Goal: Information Seeking & Learning: Check status

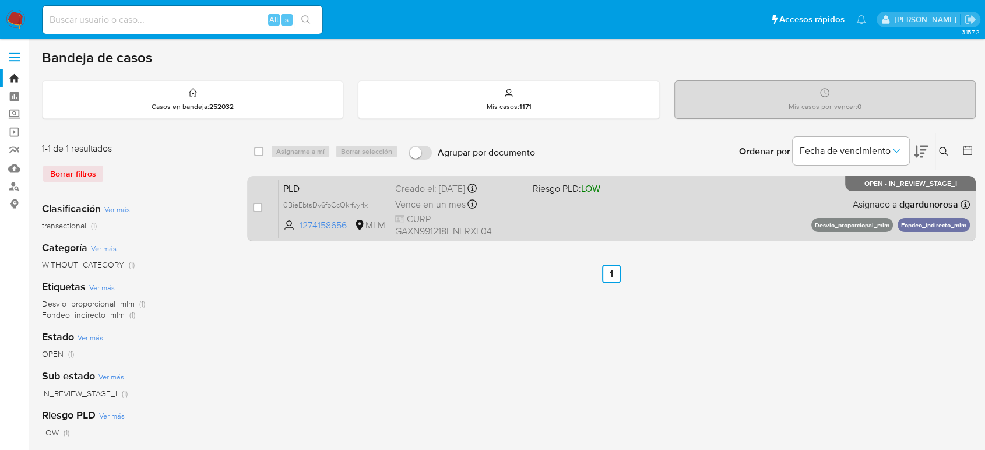
click at [622, 216] on div "PLD 0BieEbtsDv6fpCcOkrfvyrIx 1274158656 MLM Riesgo PLD: LOW Creado el: 12/08/20…" at bounding box center [624, 208] width 691 height 59
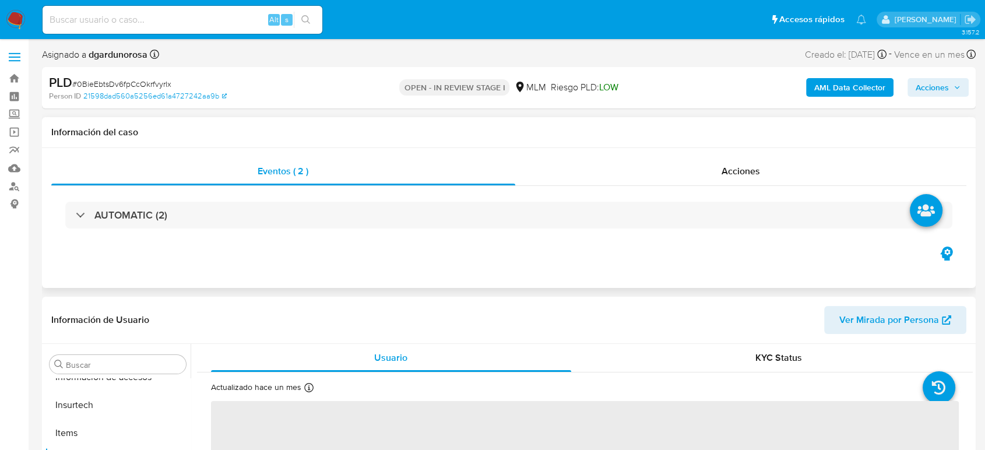
scroll to position [493, 0]
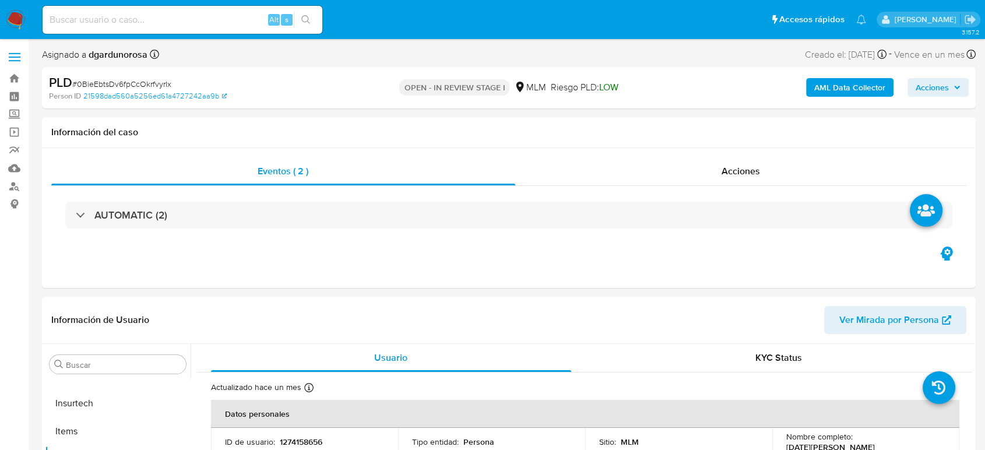
select select "10"
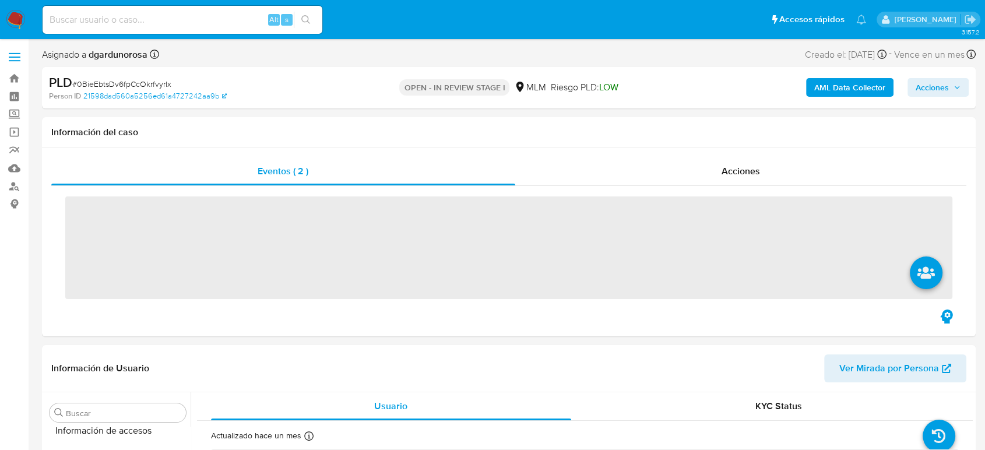
scroll to position [493, 0]
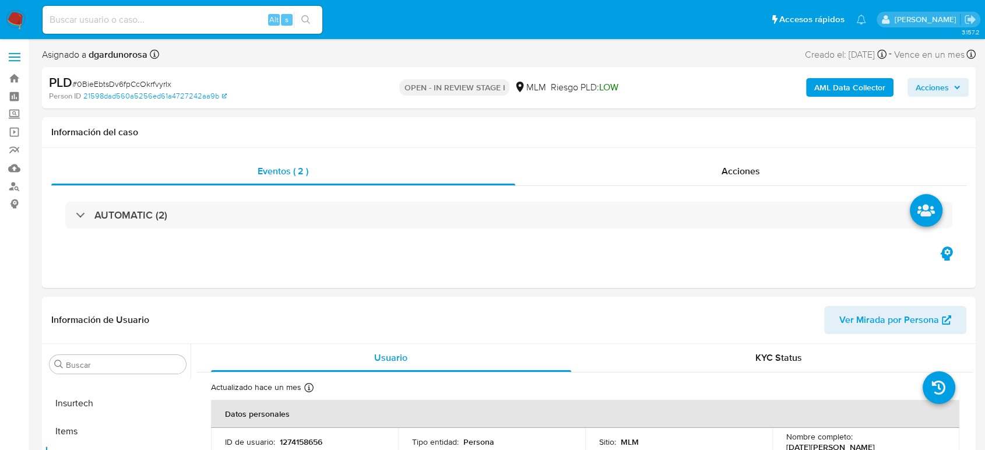
select select "10"
click at [219, 16] on input at bounding box center [183, 19] width 280 height 15
paste input "2503257012"
type input "2503257012"
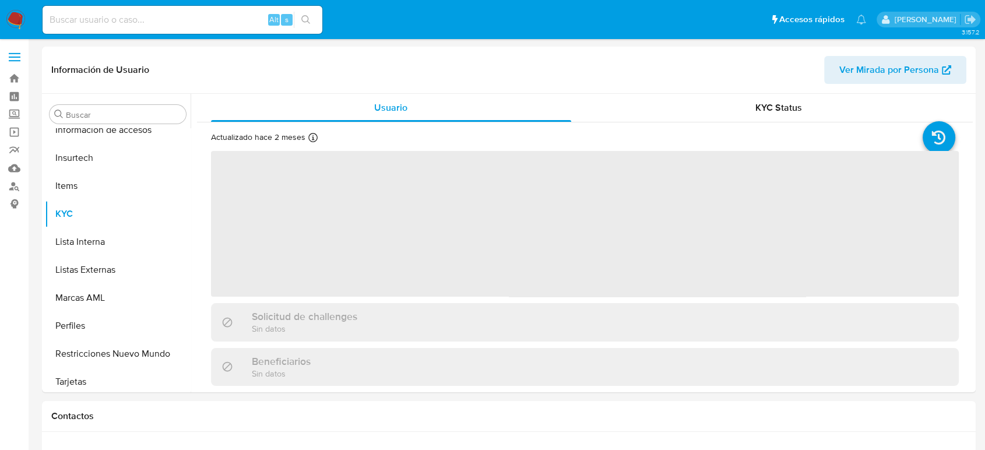
scroll to position [493, 0]
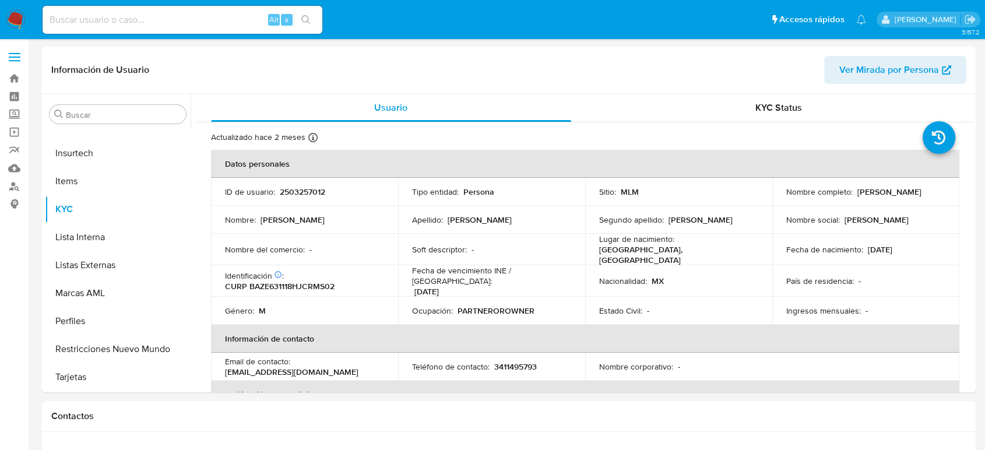
select select "10"
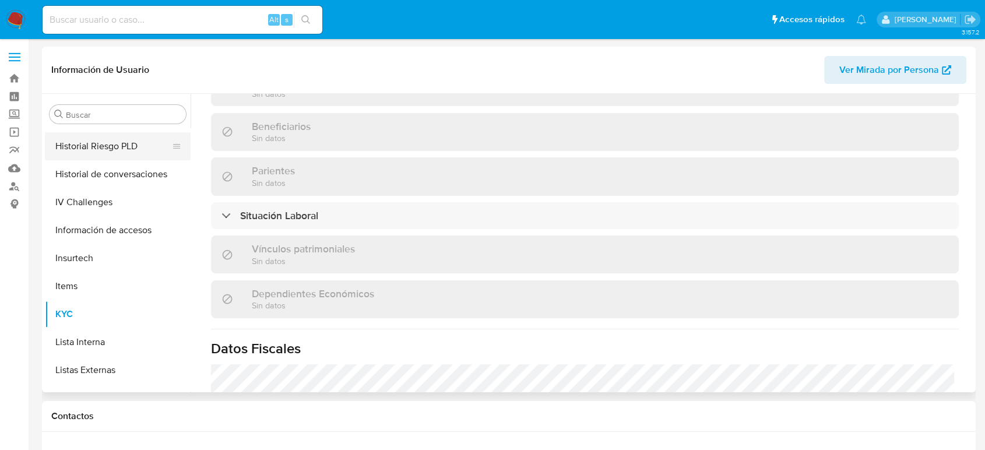
scroll to position [299, 0]
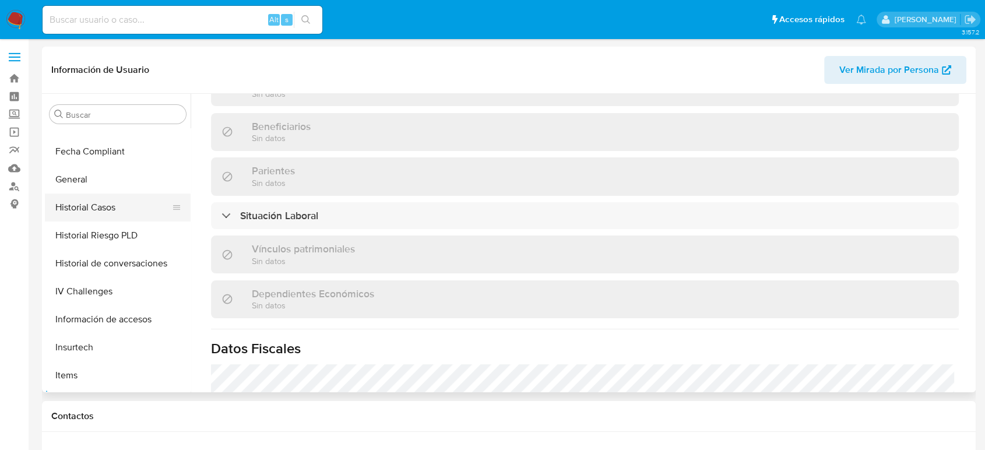
click at [94, 209] on button "Historial Casos" at bounding box center [113, 208] width 136 height 28
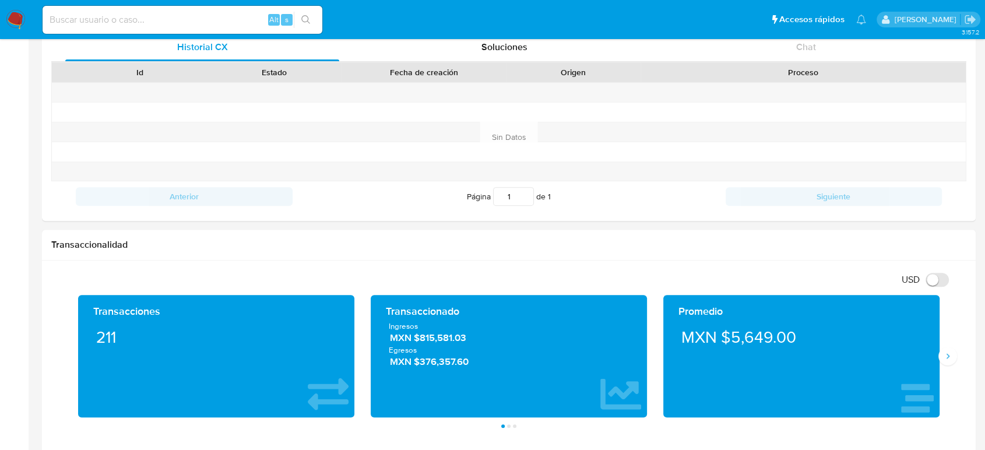
scroll to position [583, 0]
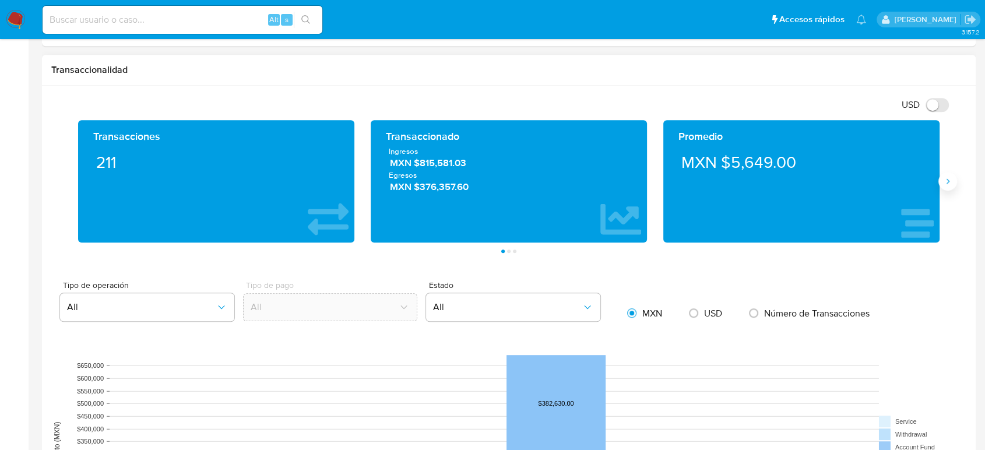
click at [946, 179] on icon "Siguiente" at bounding box center [947, 181] width 9 height 9
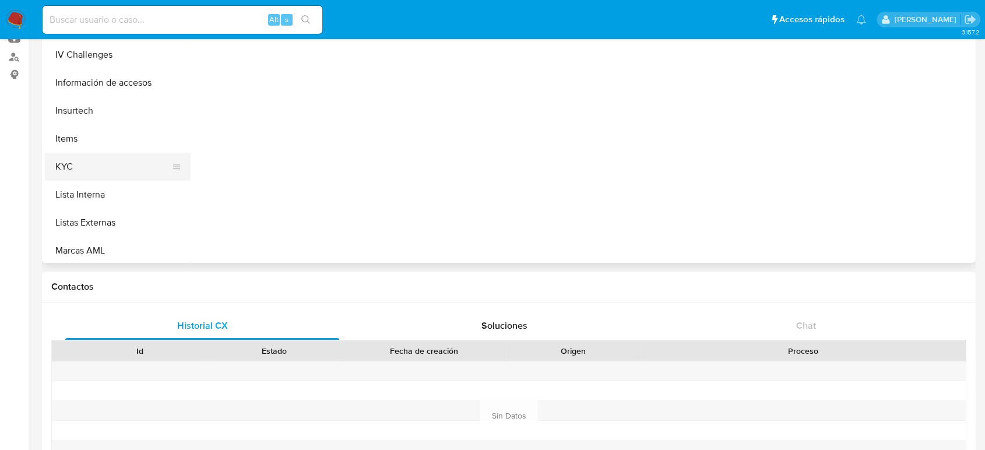
scroll to position [428, 0]
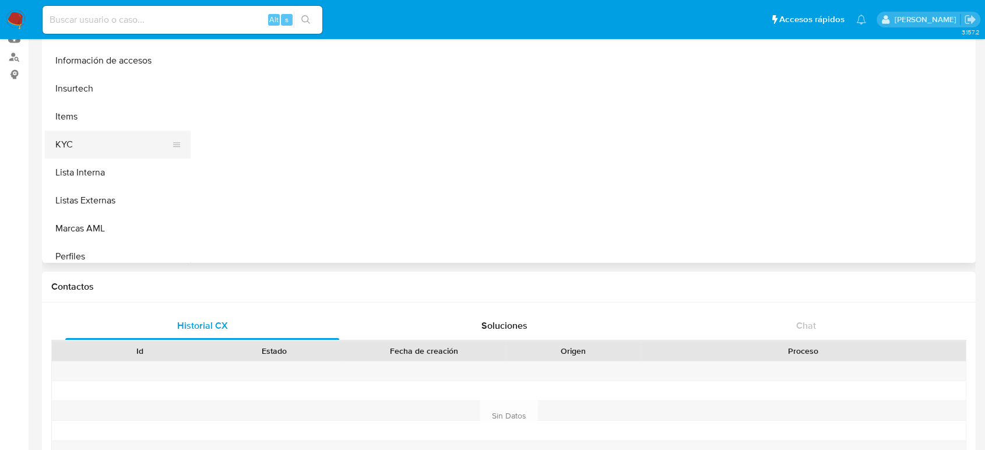
click at [93, 140] on button "KYC" at bounding box center [113, 145] width 136 height 28
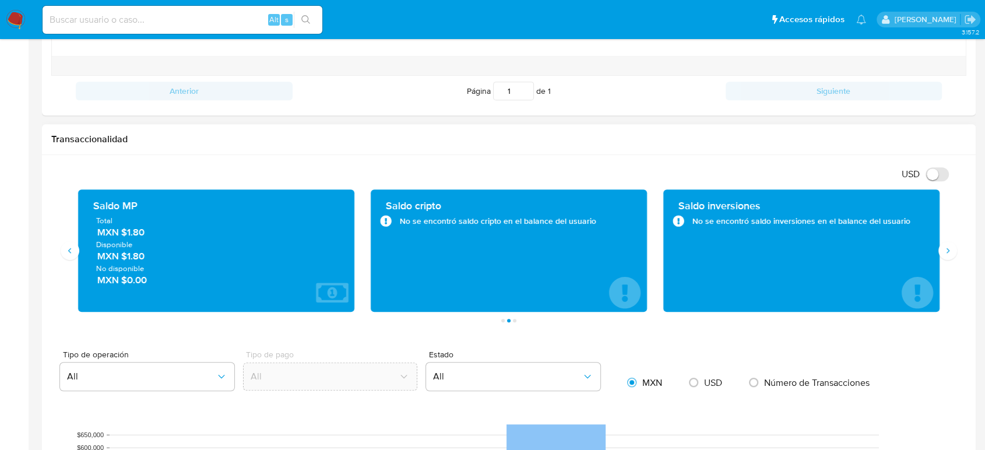
scroll to position [518, 0]
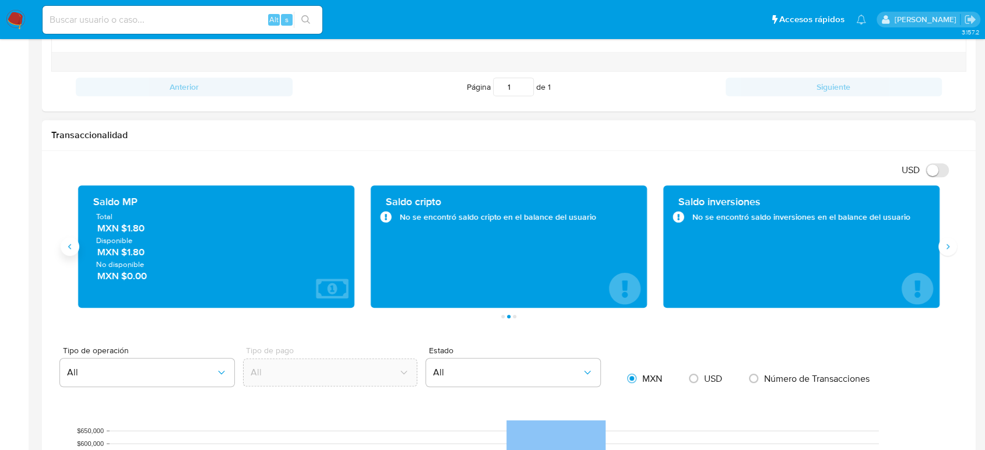
click at [69, 247] on icon "Anterior" at bounding box center [69, 246] width 9 height 9
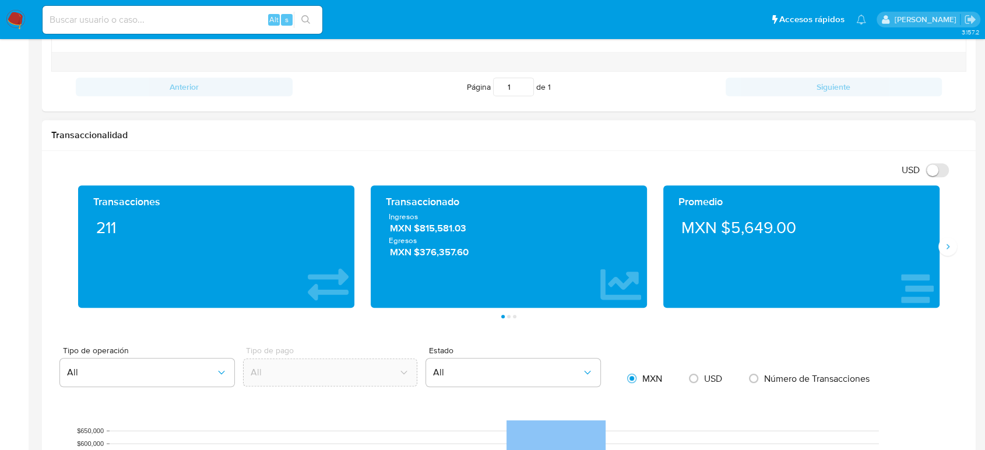
drag, startPoint x: 471, startPoint y: 228, endPoint x: 411, endPoint y: 231, distance: 60.1
click at [411, 231] on span "MXN $815,581.03" at bounding box center [509, 228] width 239 height 13
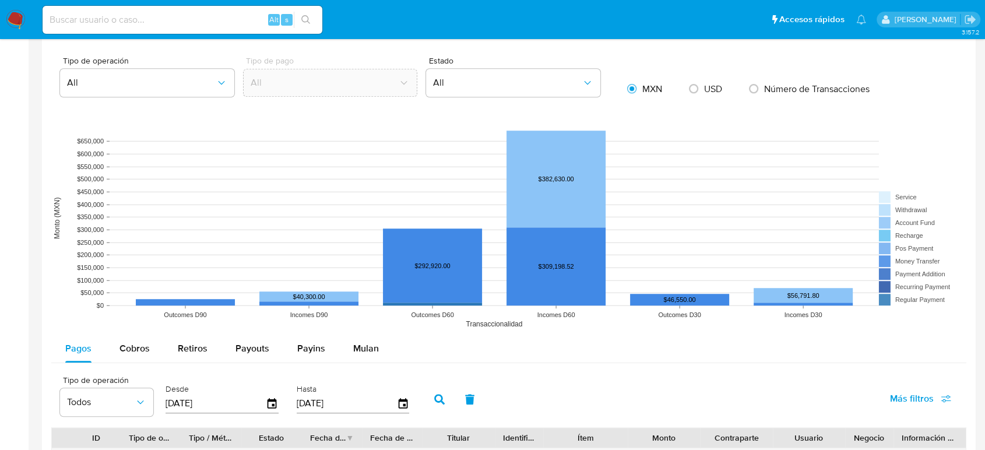
scroll to position [907, 0]
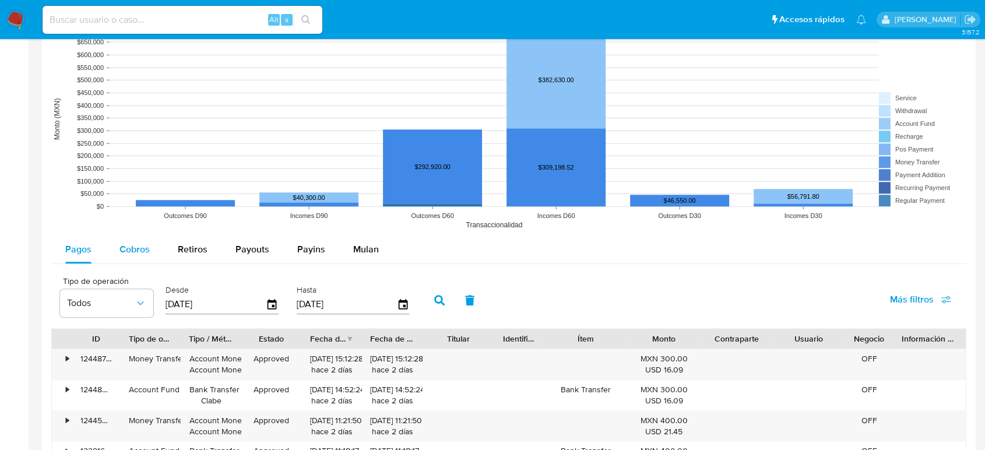
click at [146, 245] on span "Cobros" at bounding box center [135, 249] width 30 height 13
select select "10"
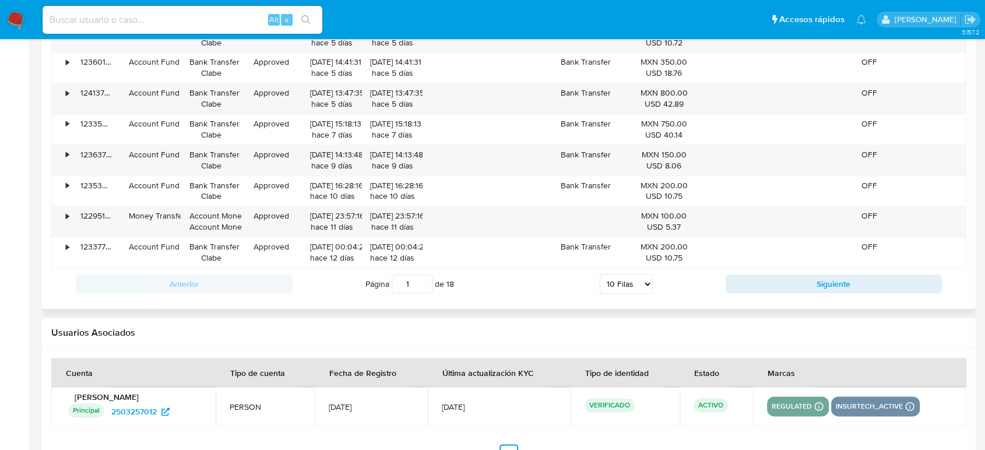
scroll to position [1231, 0]
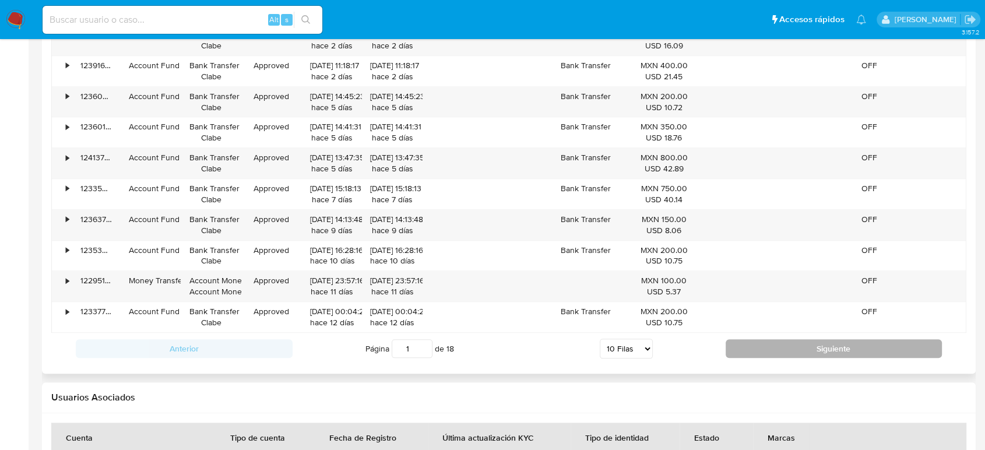
click at [738, 353] on button "Siguiente" at bounding box center [834, 348] width 217 height 19
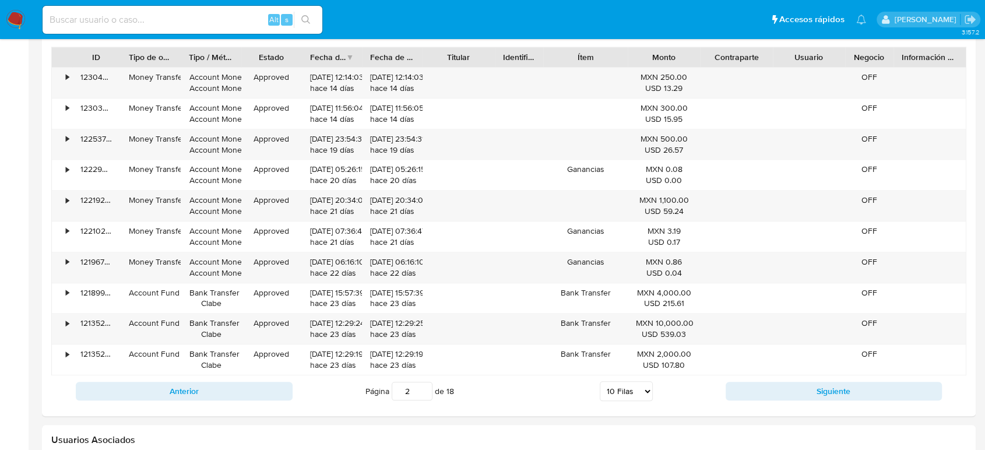
scroll to position [1166, 0]
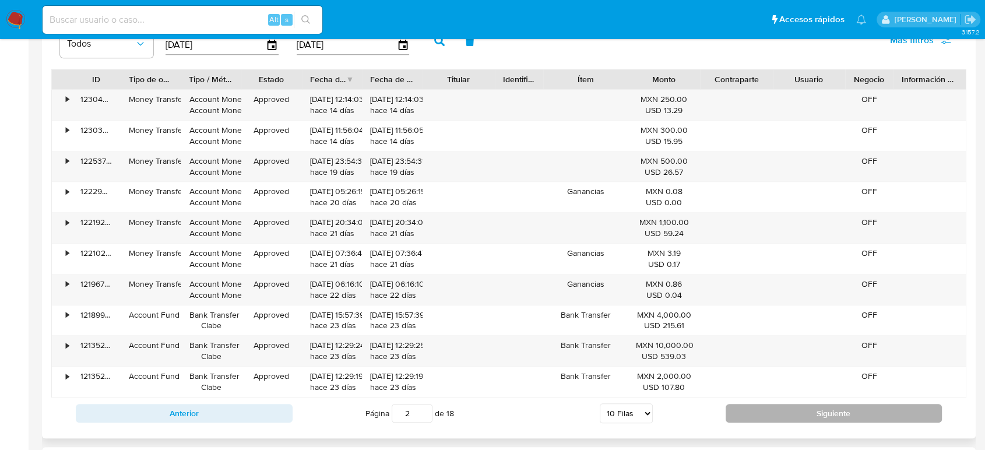
click at [757, 415] on button "Siguiente" at bounding box center [834, 413] width 217 height 19
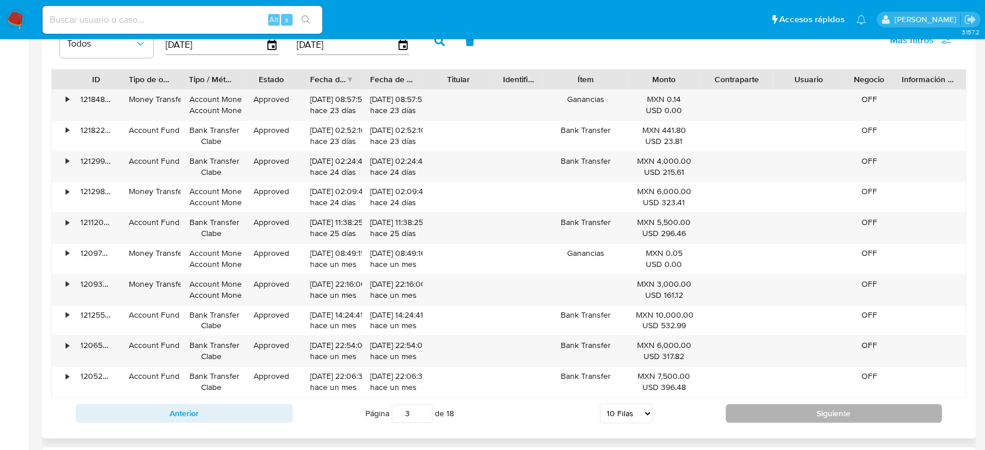
scroll to position [1231, 0]
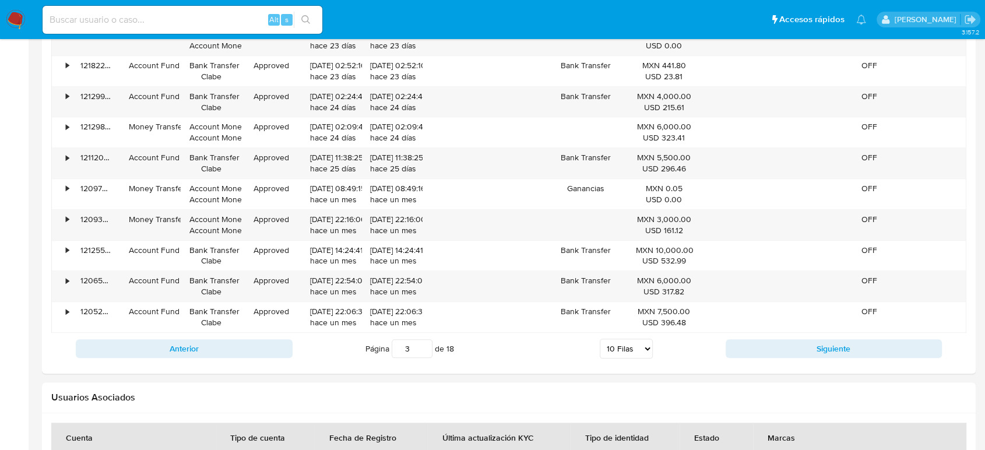
click at [761, 349] on button "Siguiente" at bounding box center [834, 348] width 217 height 19
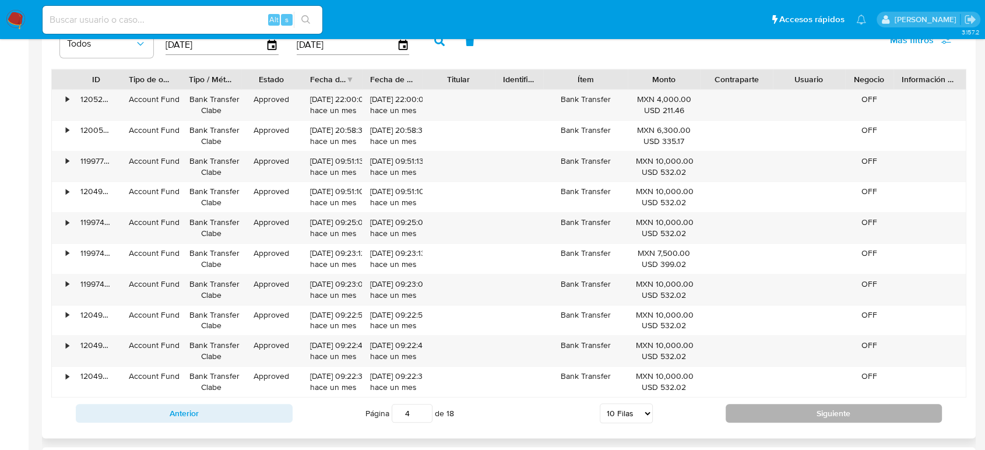
click at [757, 412] on button "Siguiente" at bounding box center [834, 413] width 217 height 19
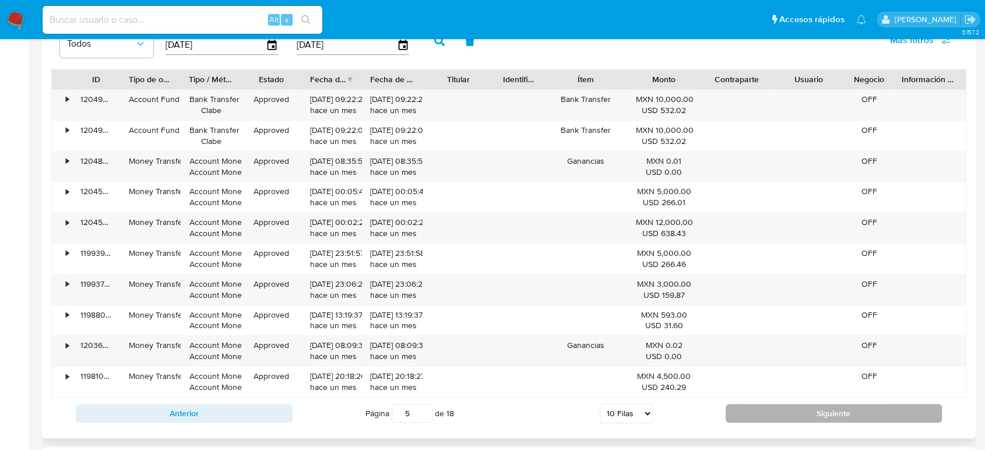
click at [757, 412] on button "Siguiente" at bounding box center [834, 413] width 217 height 19
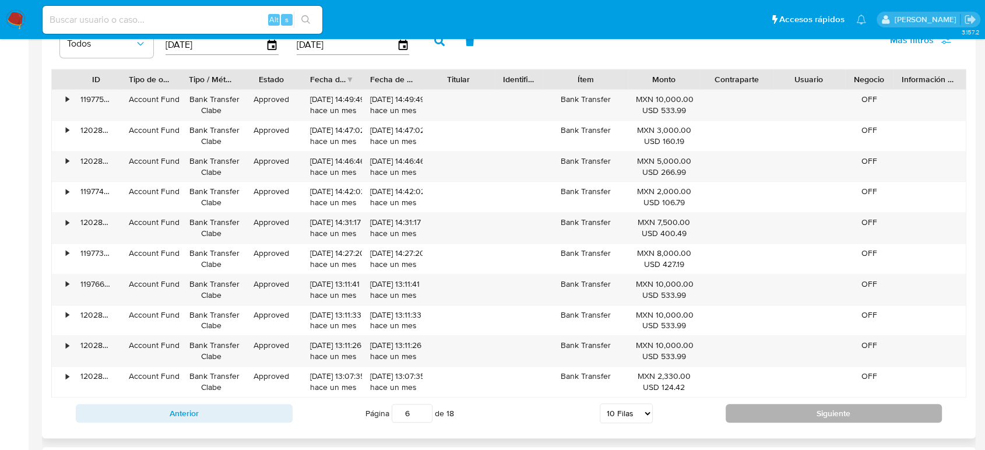
click at [757, 412] on button "Siguiente" at bounding box center [834, 413] width 217 height 19
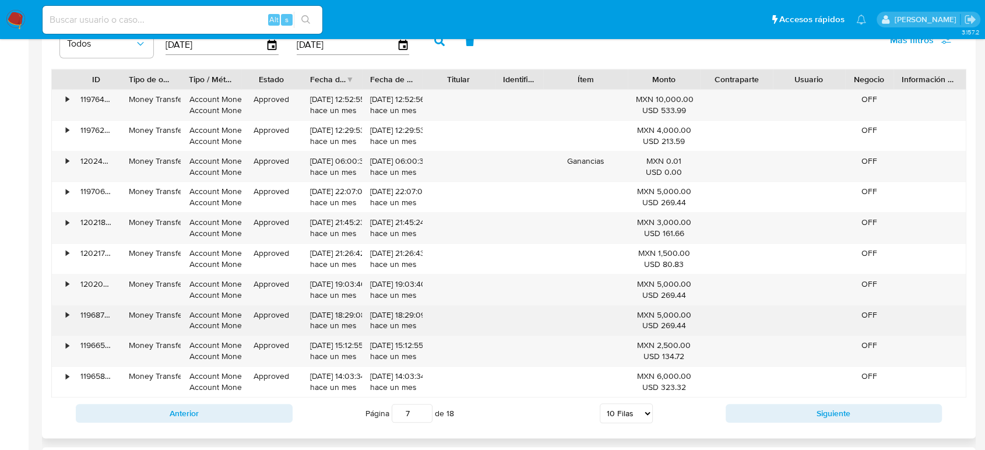
click at [626, 316] on div at bounding box center [585, 320] width 85 height 30
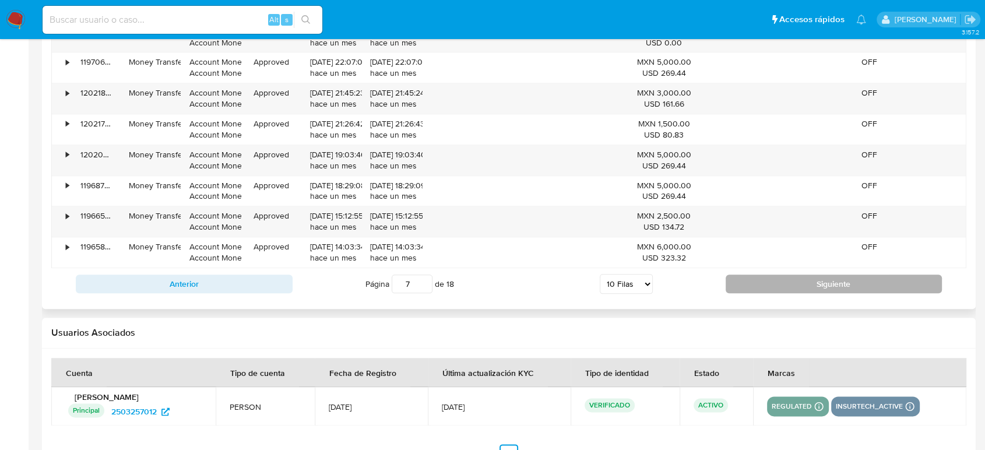
click at [785, 279] on button "Siguiente" at bounding box center [834, 284] width 217 height 19
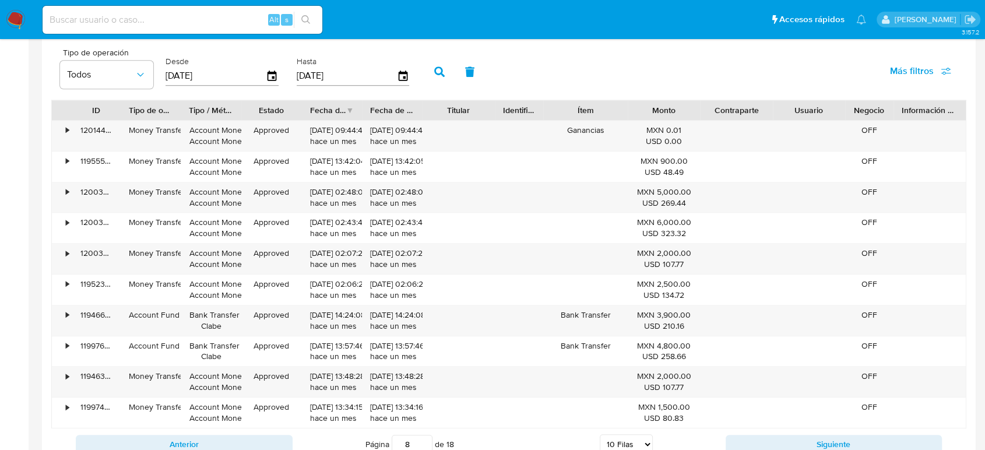
scroll to position [1157, 0]
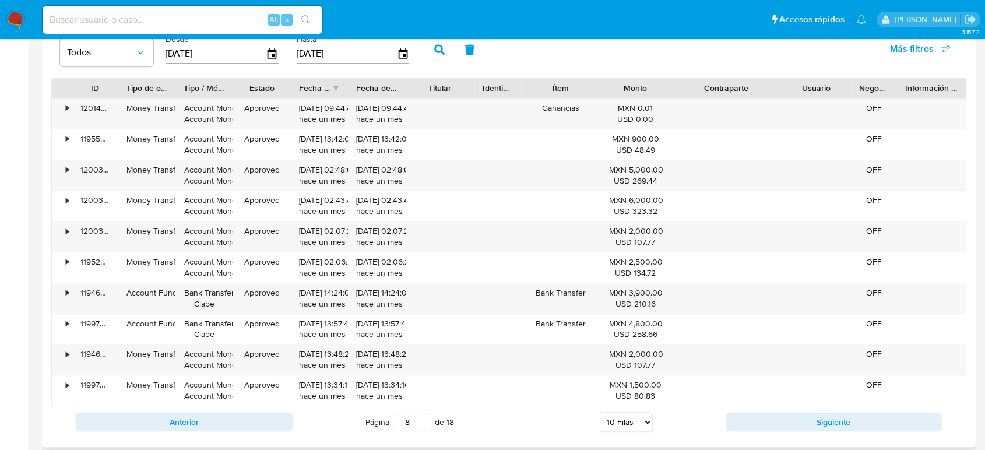
drag, startPoint x: 774, startPoint y: 90, endPoint x: 814, endPoint y: 92, distance: 39.7
click at [814, 92] on div "ID Tipo de operación Tipo / Método Estado Fecha de creación Fecha de aprobación…" at bounding box center [509, 88] width 914 height 20
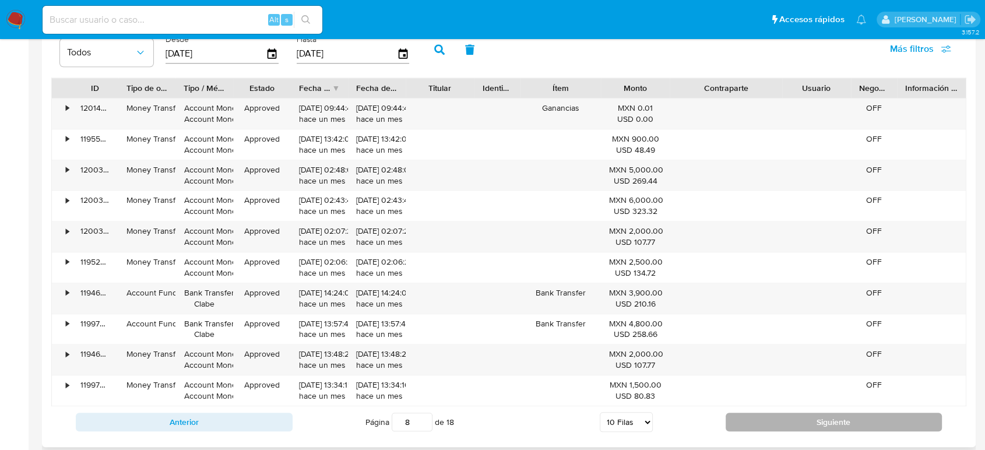
click at [756, 422] on button "Siguiente" at bounding box center [834, 422] width 217 height 19
click at [818, 420] on button "Siguiente" at bounding box center [834, 422] width 217 height 19
click at [869, 419] on button "Siguiente" at bounding box center [834, 422] width 217 height 19
click at [834, 419] on button "Siguiente" at bounding box center [834, 422] width 217 height 19
click at [826, 421] on button "Siguiente" at bounding box center [834, 422] width 217 height 19
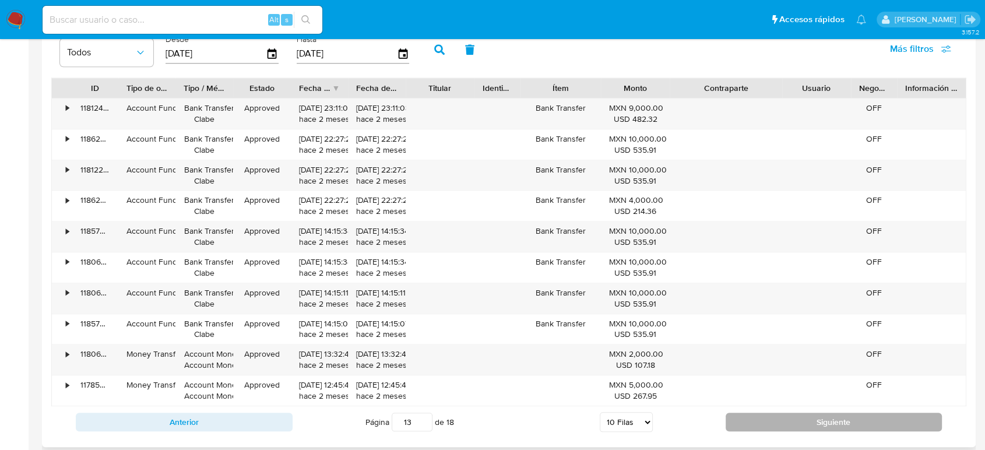
click at [822, 425] on button "Siguiente" at bounding box center [834, 422] width 217 height 19
type input "14"
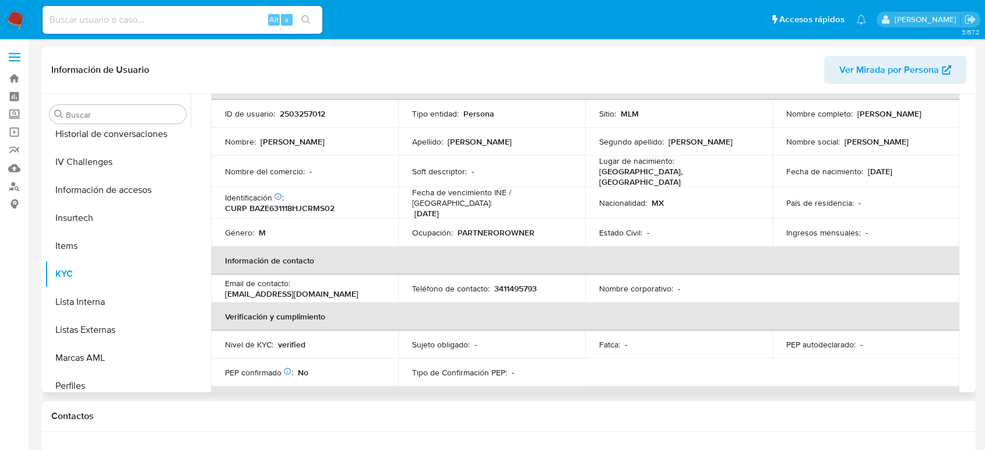
scroll to position [0, 0]
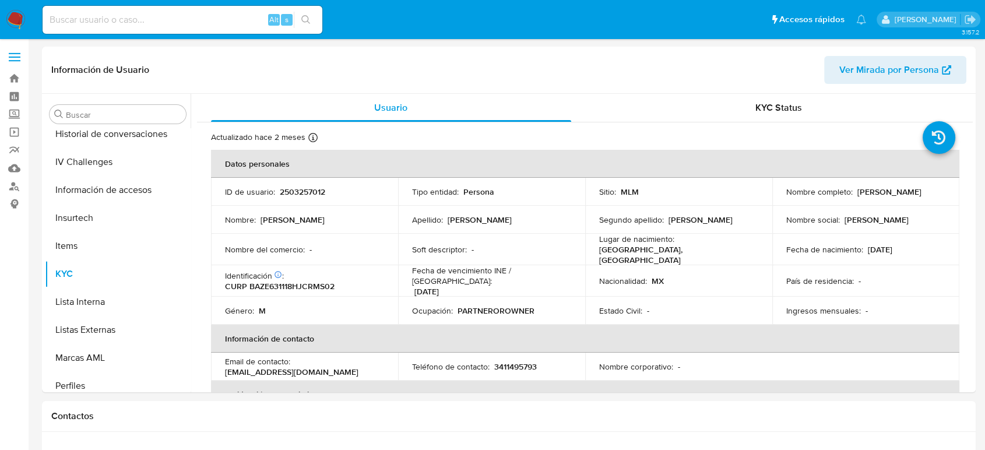
click at [213, 20] on input at bounding box center [183, 19] width 280 height 15
paste input "494693541"
type input "494693541"
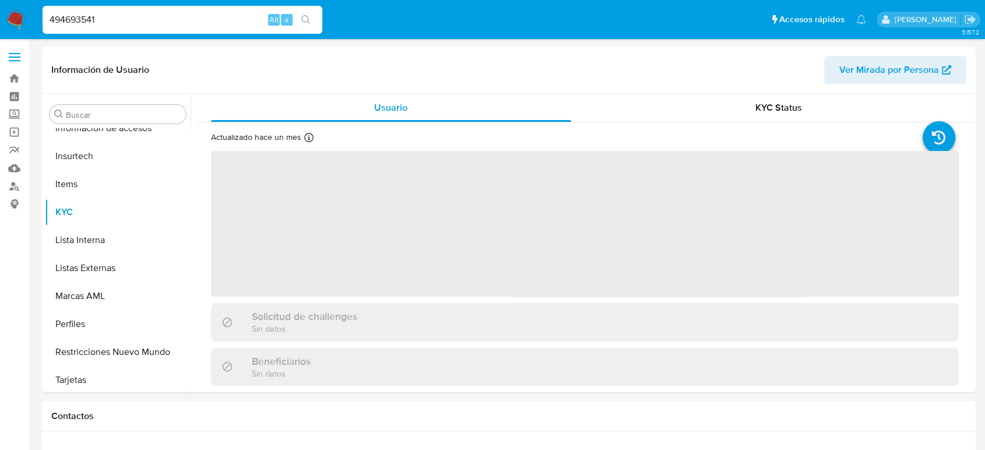
scroll to position [493, 0]
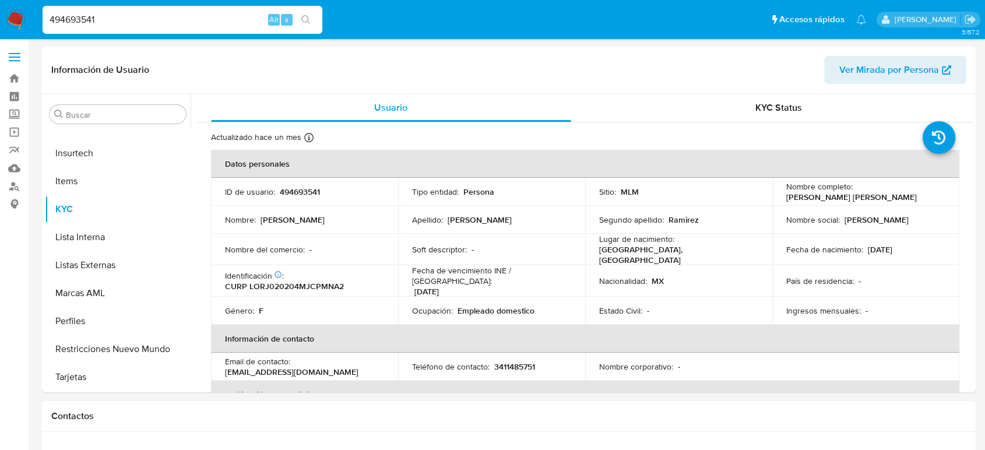
select select "10"
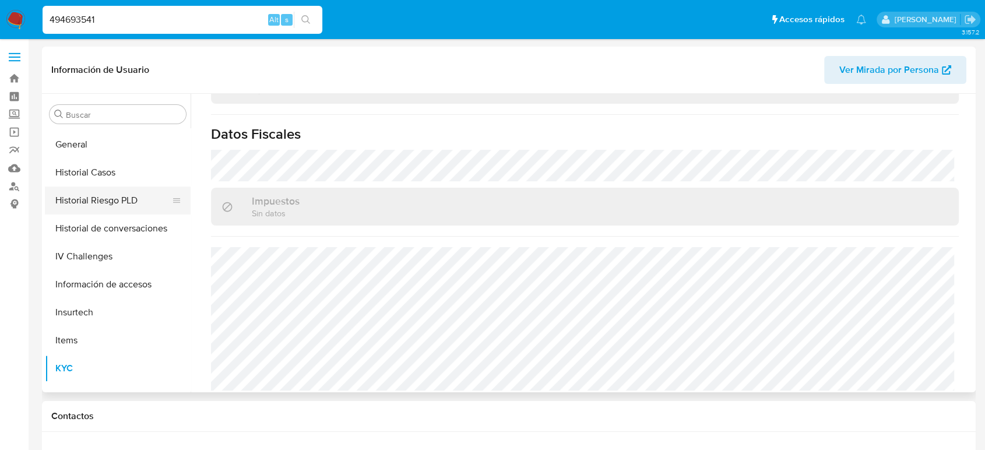
scroll to position [233, 0]
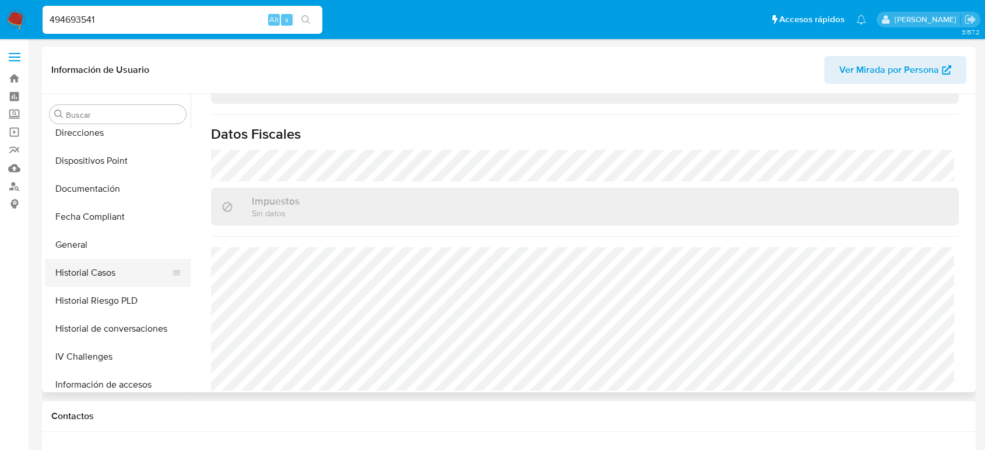
click at [97, 270] on button "Historial Casos" at bounding box center [113, 273] width 136 height 28
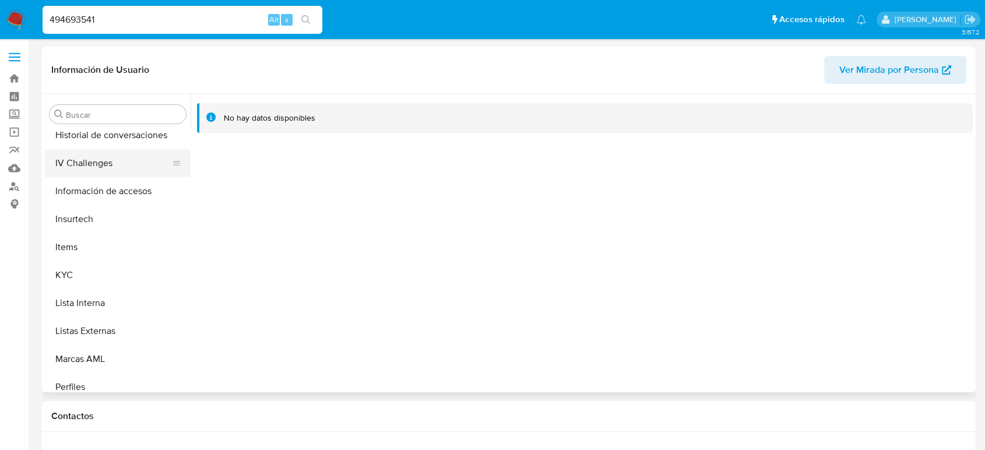
scroll to position [428, 0]
click at [94, 275] on button "KYC" at bounding box center [113, 274] width 136 height 28
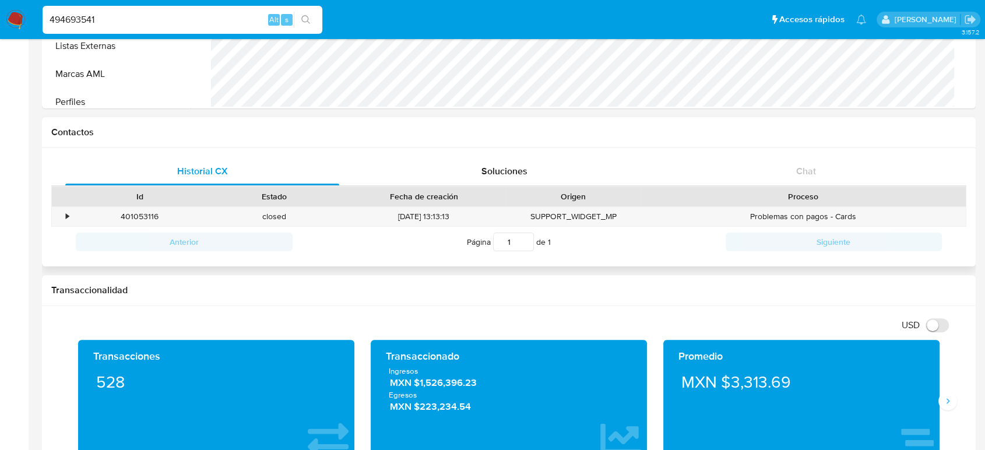
scroll to position [453, 0]
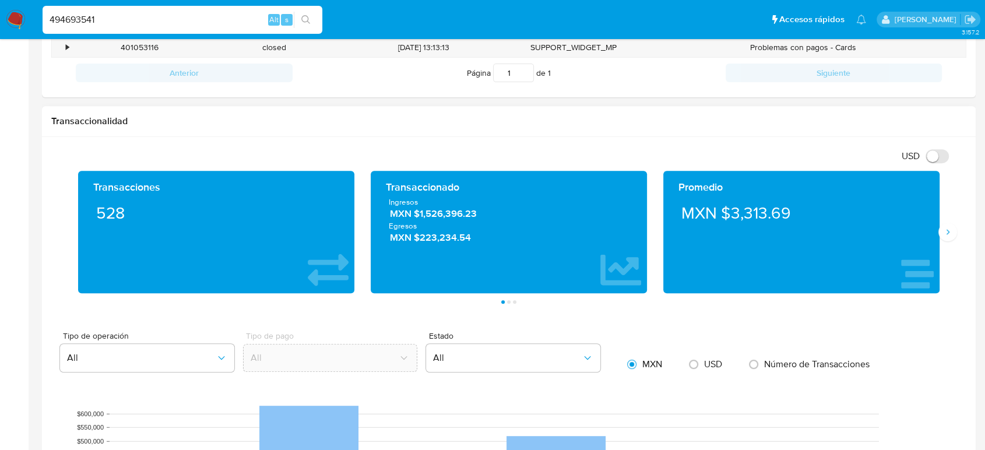
drag, startPoint x: 482, startPoint y: 213, endPoint x: 412, endPoint y: 218, distance: 70.7
click at [412, 218] on span "MXN $1,526,396.23" at bounding box center [509, 214] width 239 height 13
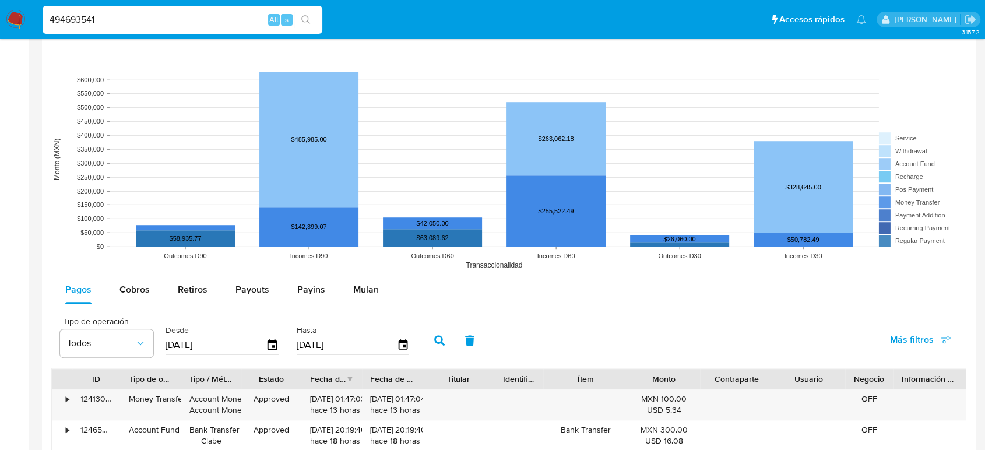
scroll to position [842, 0]
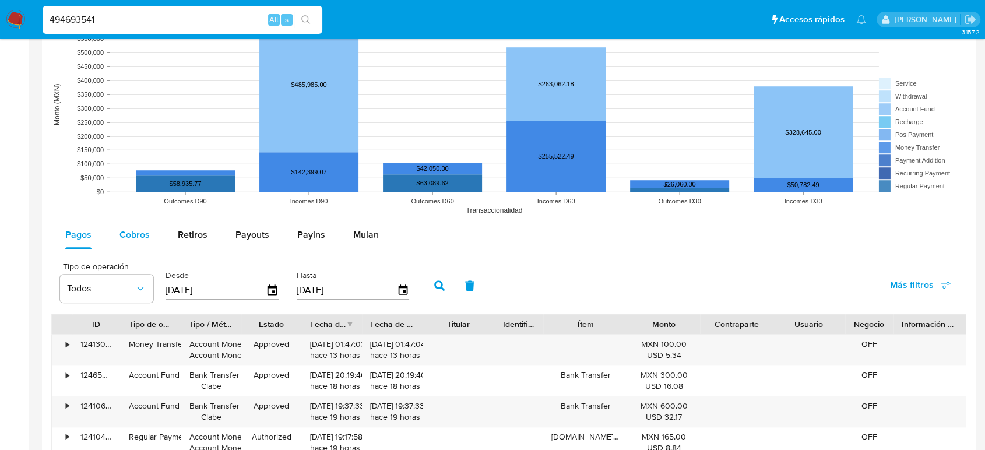
click at [137, 231] on span "Cobros" at bounding box center [135, 234] width 30 height 13
select select "10"
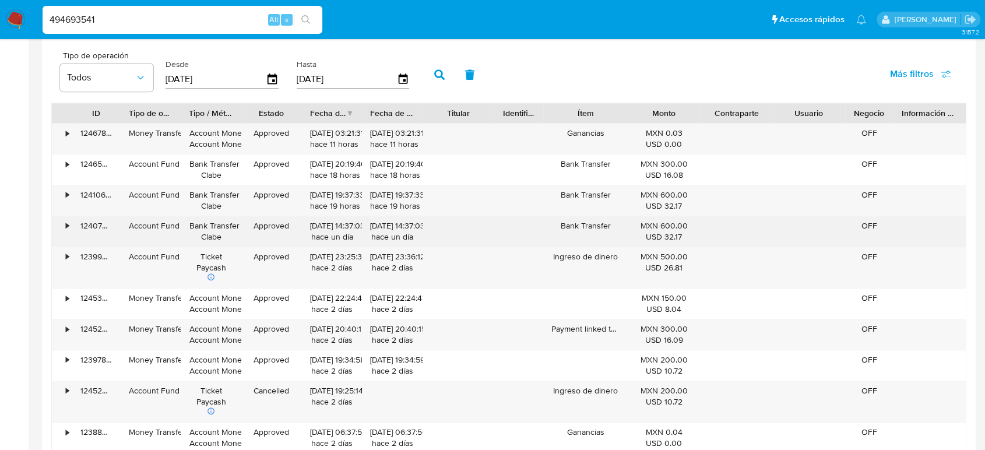
scroll to position [1101, 0]
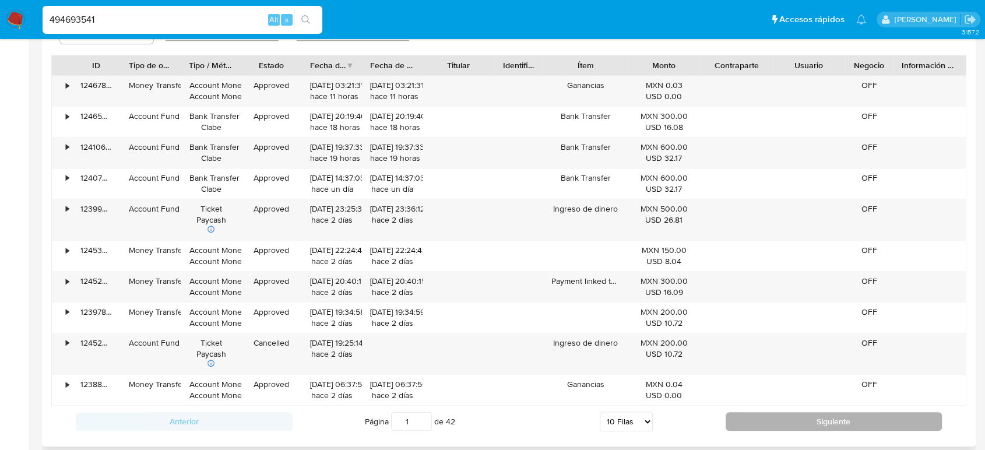
click at [800, 421] on button "Siguiente" at bounding box center [834, 421] width 217 height 19
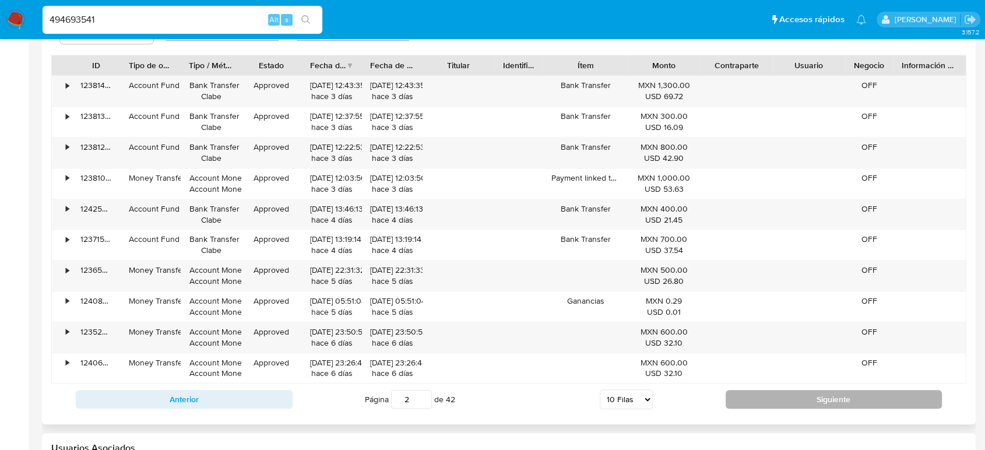
click at [779, 400] on button "Siguiente" at bounding box center [834, 399] width 217 height 19
type input "3"
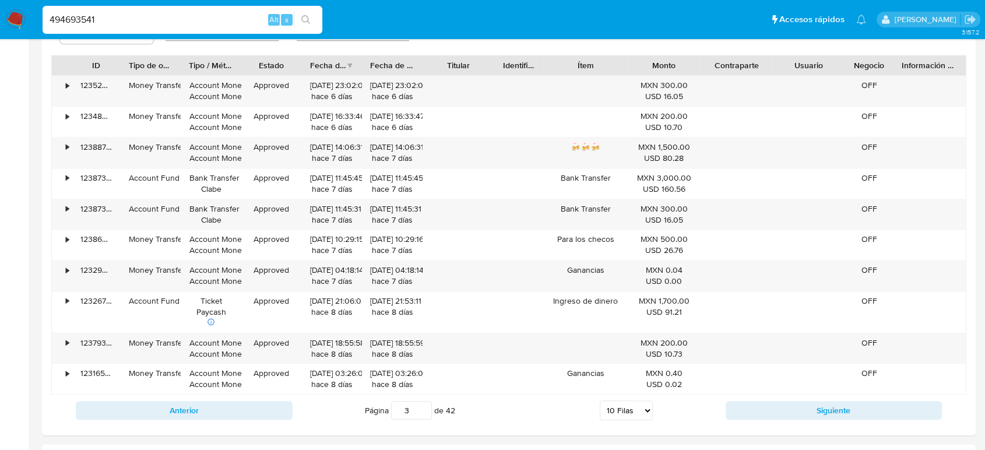
click at [87, 20] on input "494693541" at bounding box center [183, 19] width 280 height 15
paste input "2503257012"
type input "2503257012"
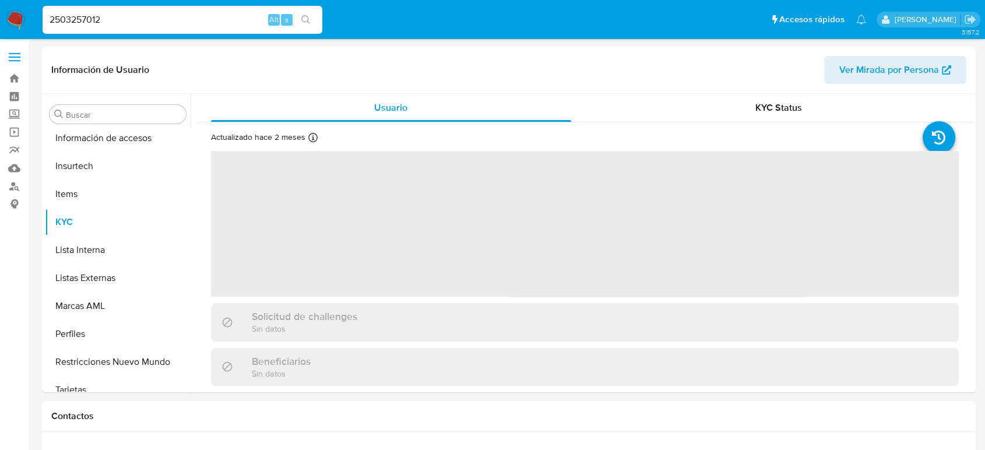
scroll to position [493, 0]
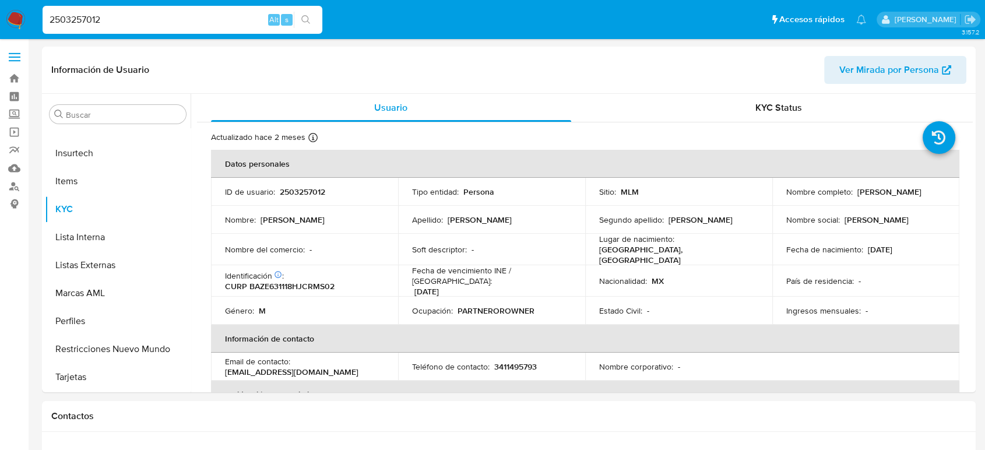
select select "10"
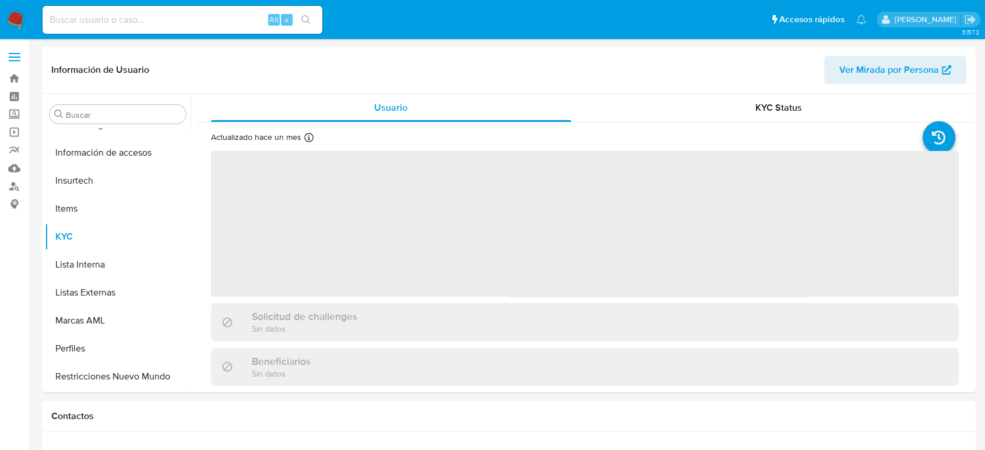
scroll to position [493, 0]
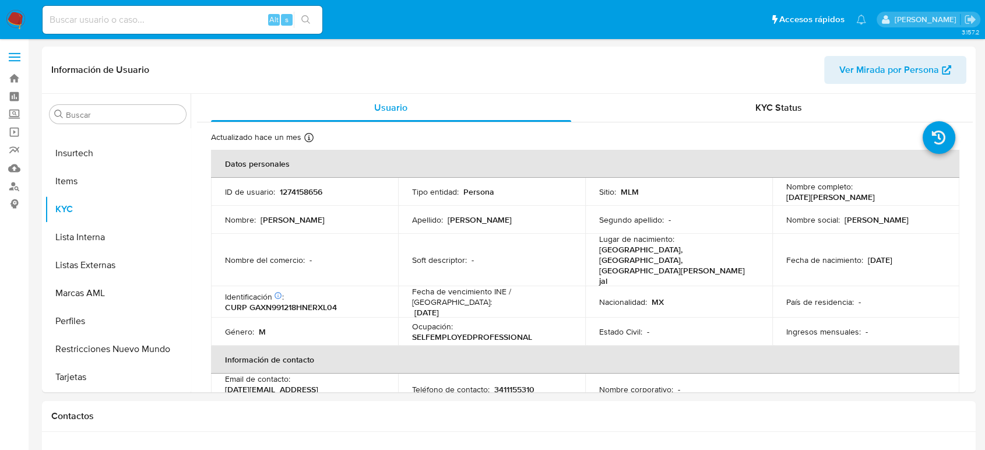
select select "10"
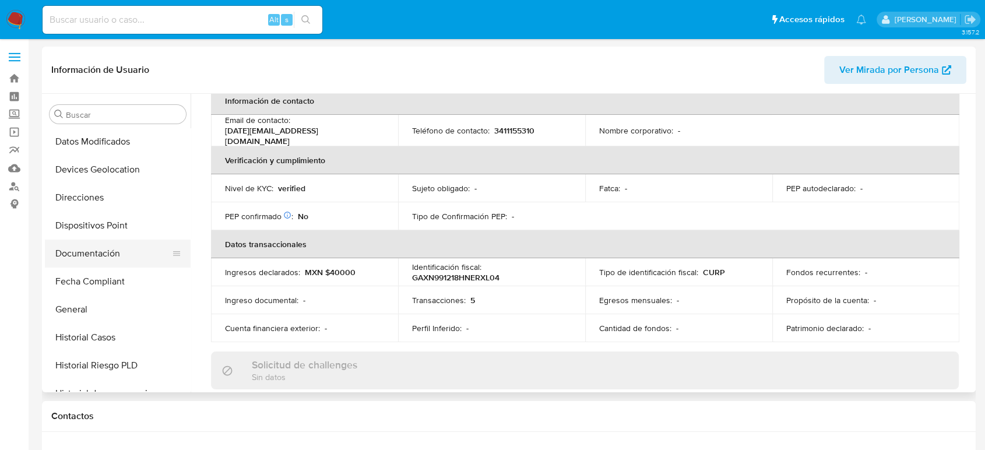
scroll to position [104, 0]
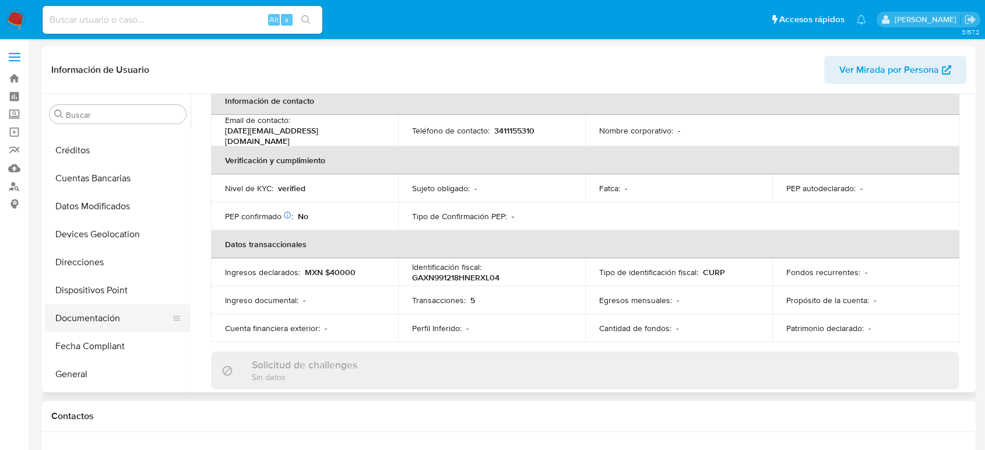
click at [103, 311] on button "Documentación" at bounding box center [113, 318] width 136 height 28
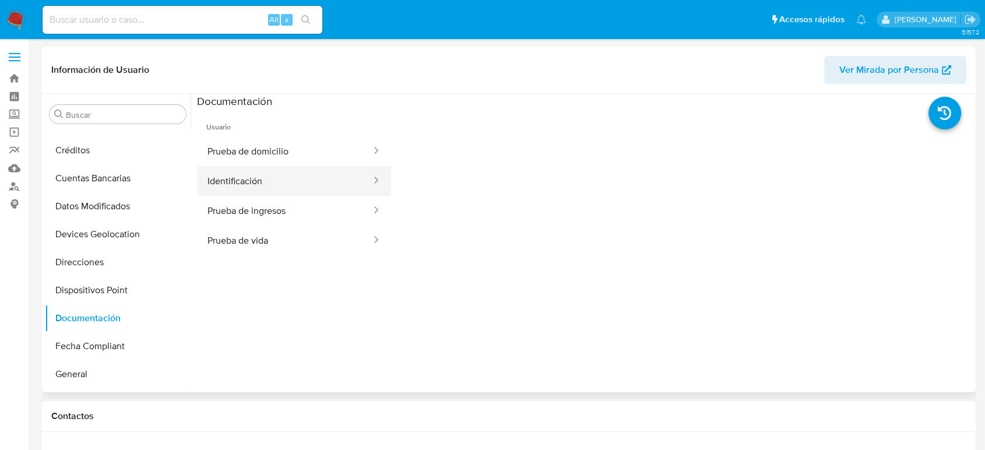
click at [331, 181] on button "Identificación" at bounding box center [284, 181] width 175 height 30
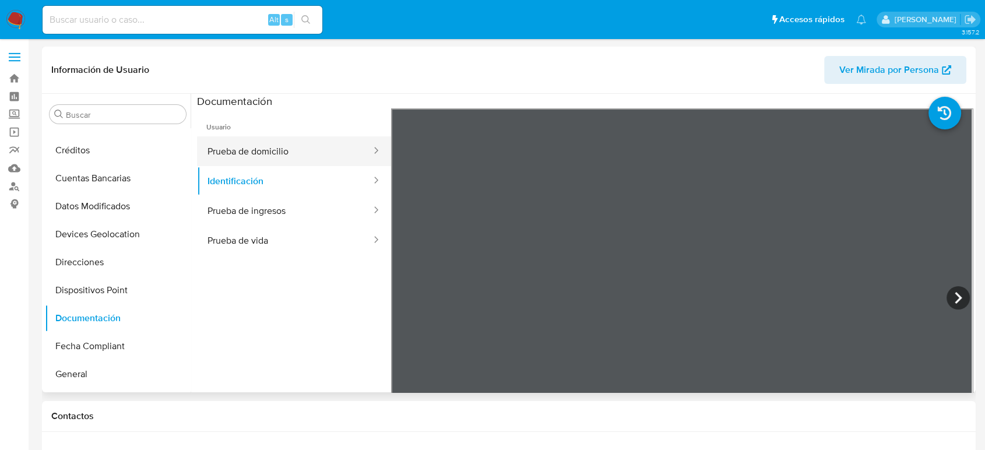
click at [341, 139] on button "Prueba de domicilio" at bounding box center [284, 151] width 175 height 30
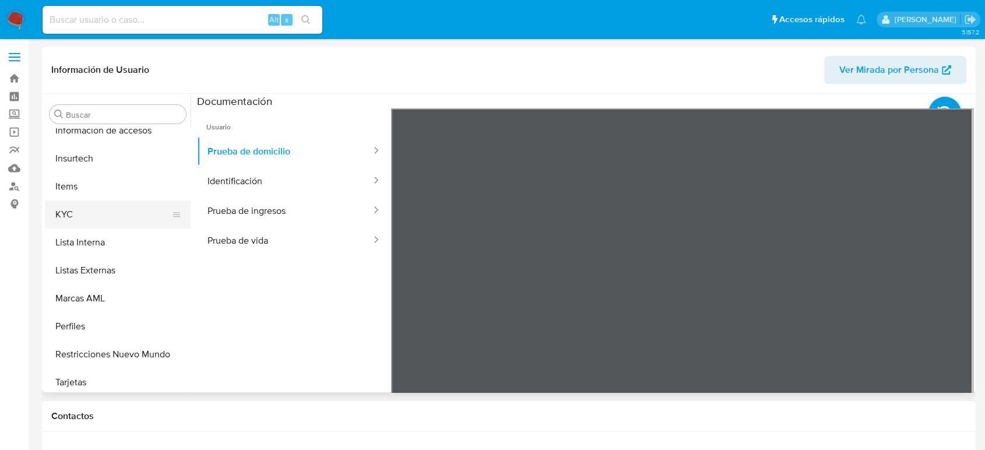
scroll to position [493, 0]
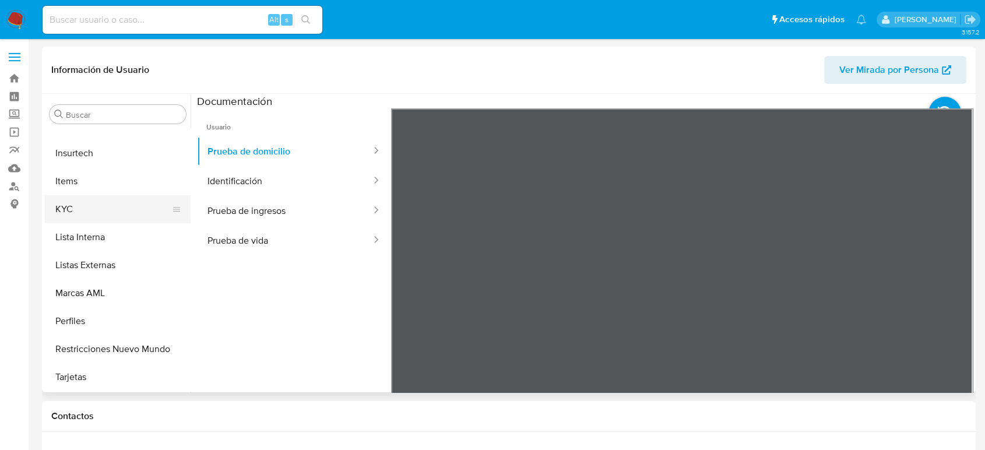
click at [107, 220] on button "KYC" at bounding box center [113, 209] width 136 height 28
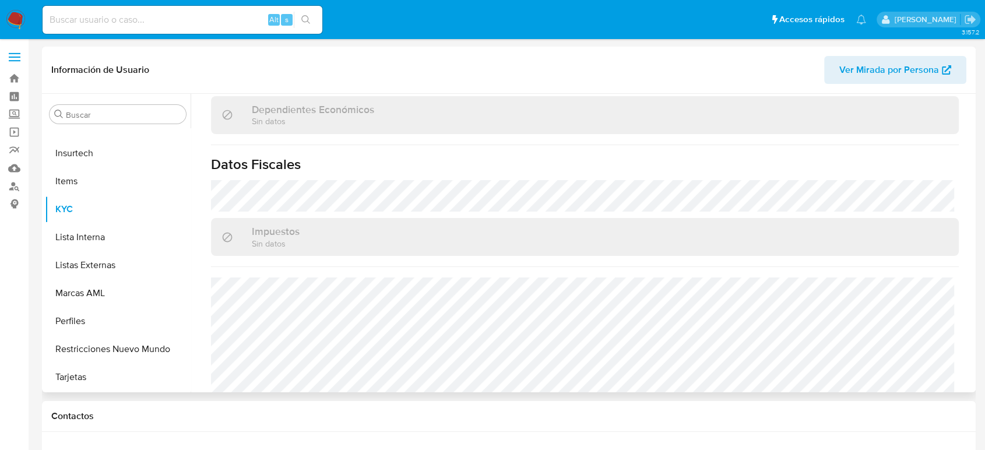
scroll to position [732, 0]
